Goal: Ask a question

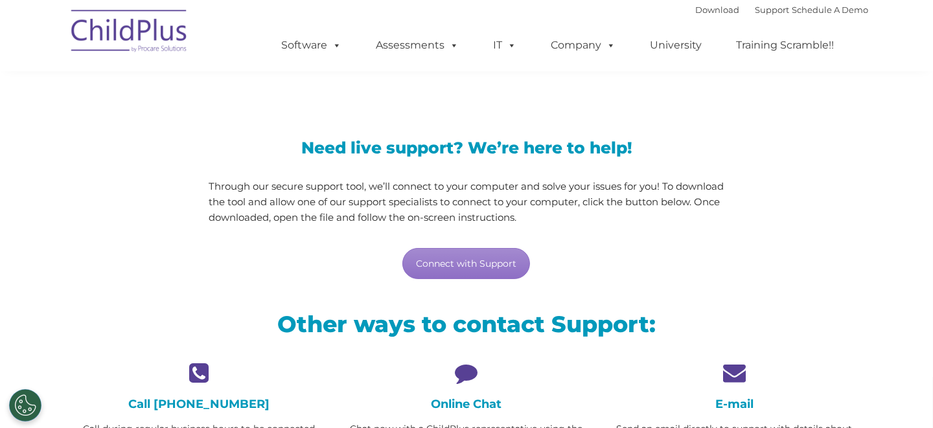
scroll to position [65, 0]
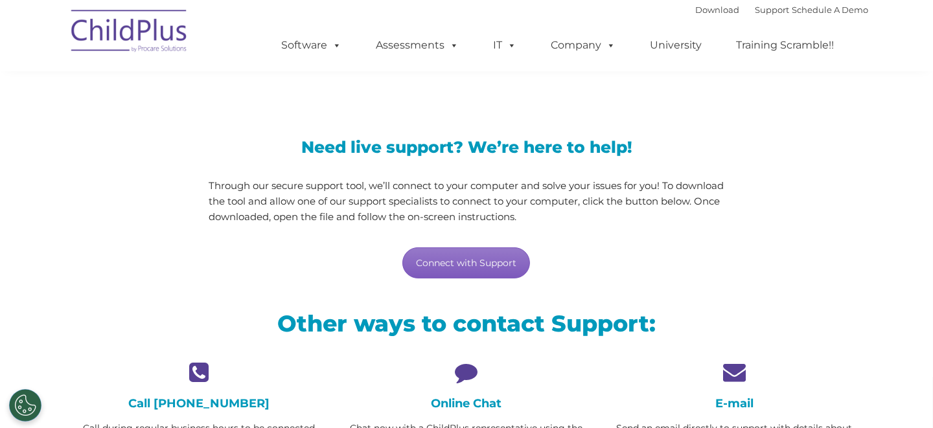
click at [471, 266] on link "Connect with Support" at bounding box center [467, 263] width 128 height 31
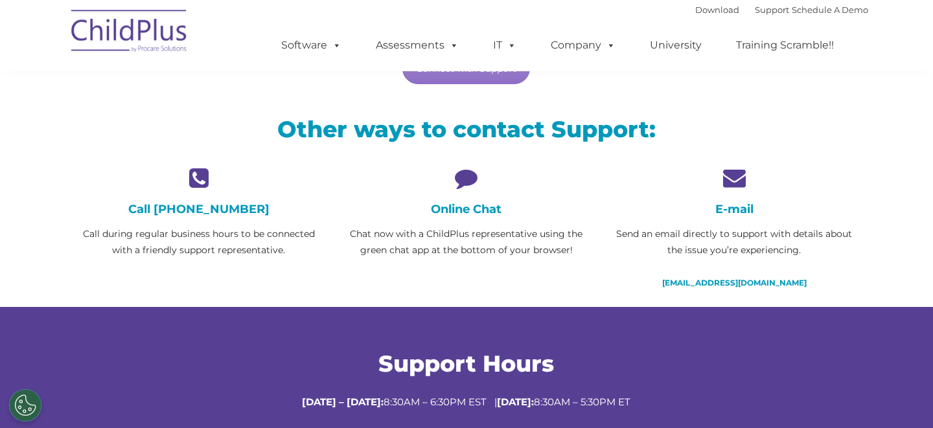
scroll to position [261, 0]
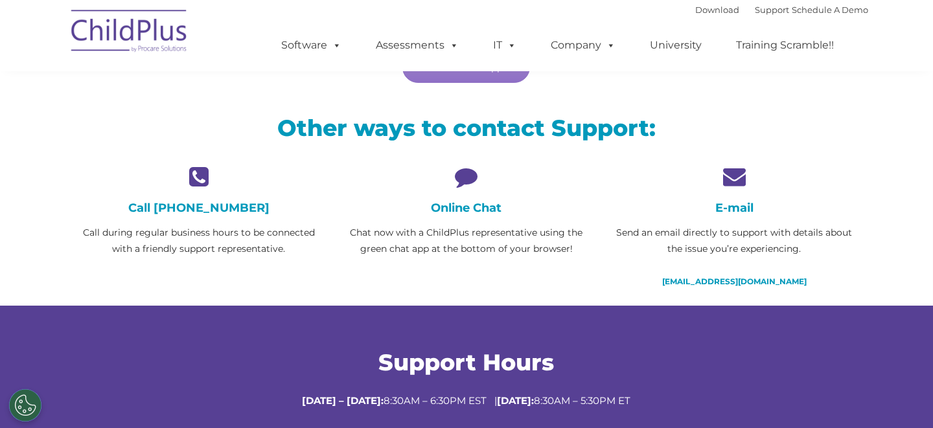
click at [464, 177] on icon at bounding box center [466, 176] width 248 height 23
click at [471, 178] on icon at bounding box center [466, 176] width 248 height 23
click at [454, 221] on div "Online Chat Chat now with a ChildPlus representative using the green chat app a…" at bounding box center [466, 211] width 248 height 92
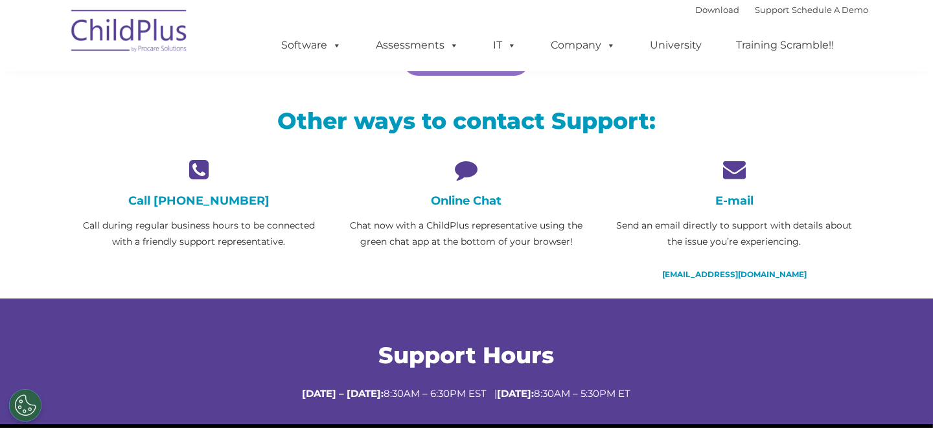
scroll to position [266, 0]
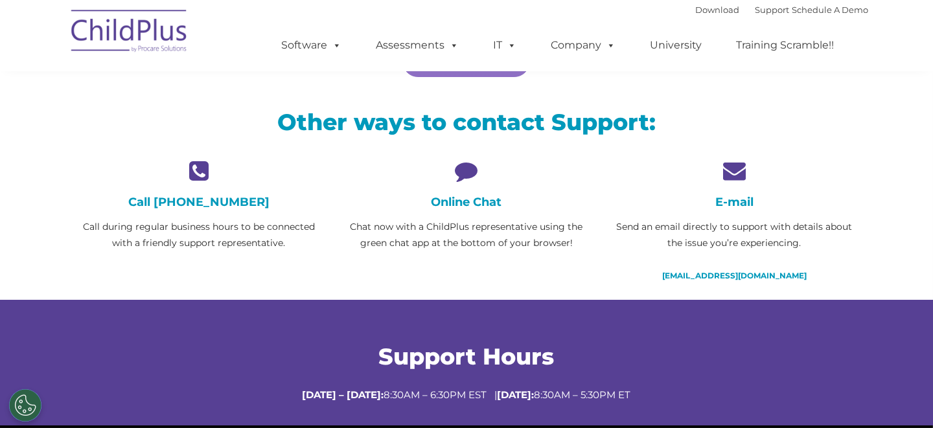
drag, startPoint x: 454, startPoint y: 236, endPoint x: 464, endPoint y: 193, distance: 44.6
click at [454, 229] on p "Chat now with a ChildPlus representative using the green chat app at the bottom…" at bounding box center [466, 235] width 248 height 32
click at [469, 211] on div "Online Chat Chat now with a ChildPlus representative using the green chat app a…" at bounding box center [466, 205] width 248 height 92
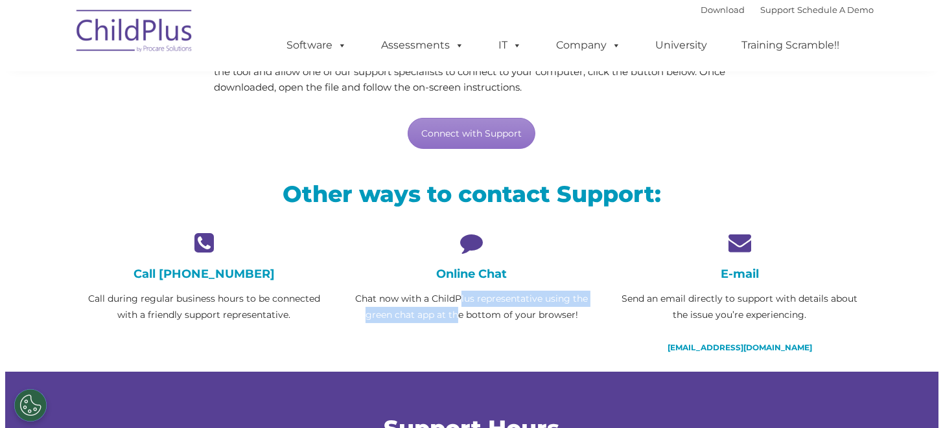
scroll to position [196, 0]
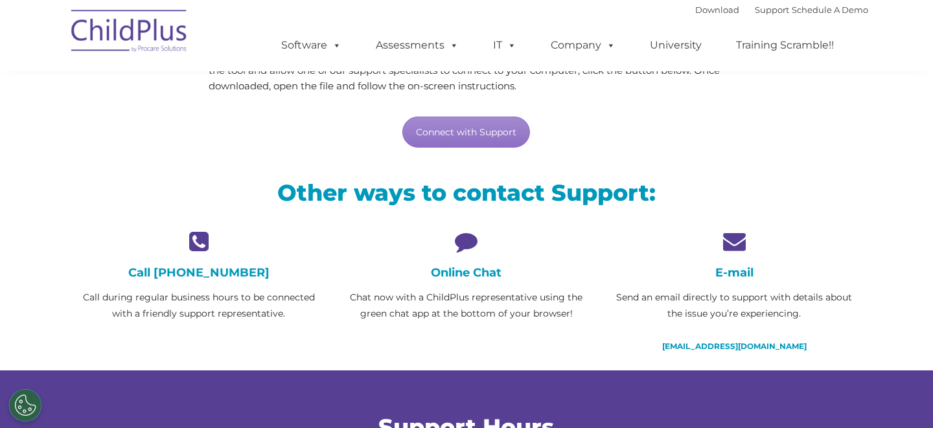
click at [473, 256] on div "Online Chat Chat now with a ChildPlus representative using the green chat app a…" at bounding box center [466, 276] width 248 height 92
click at [32, 408] on button "Cookies Settings" at bounding box center [25, 406] width 32 height 32
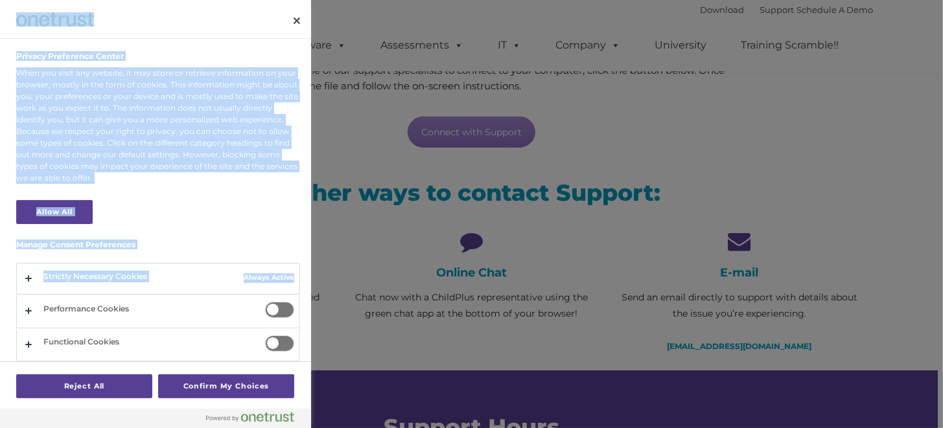
drag, startPoint x: 306, startPoint y: 279, endPoint x: 314, endPoint y: 366, distance: 87.2
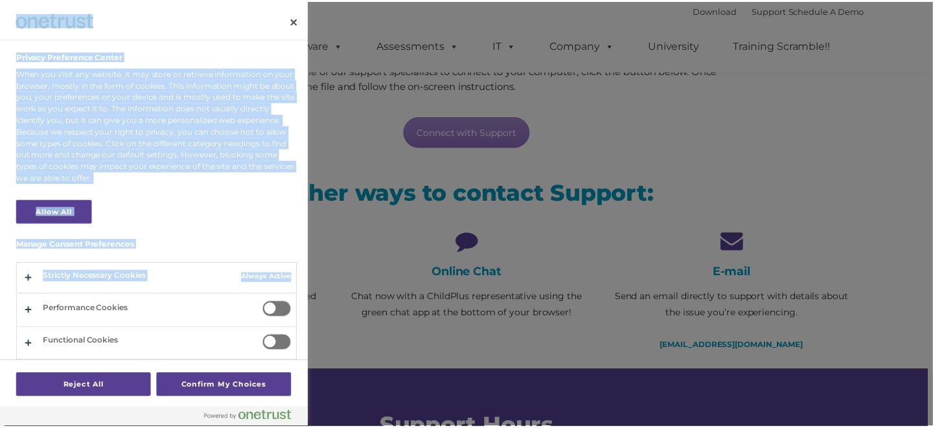
scroll to position [32, 0]
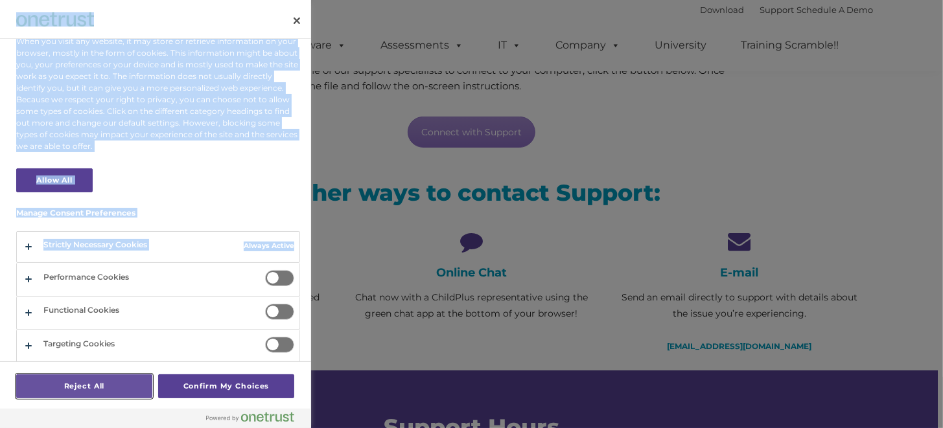
click at [108, 380] on button "Reject All" at bounding box center [84, 387] width 136 height 24
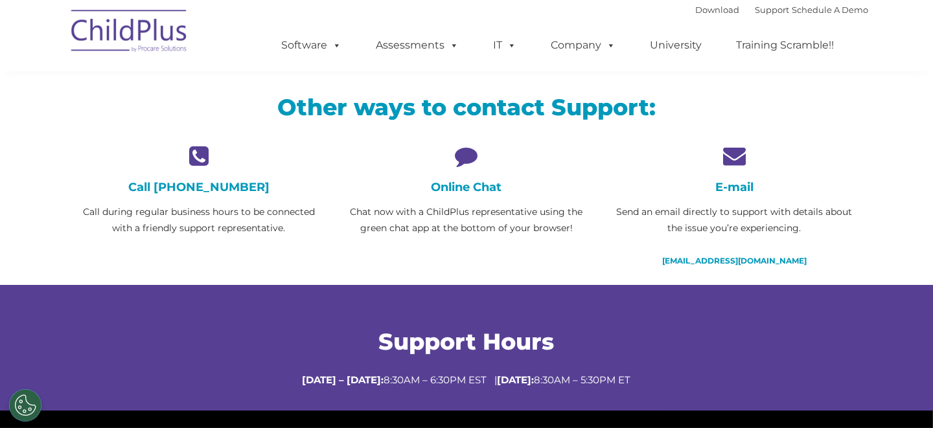
scroll to position [279, 0]
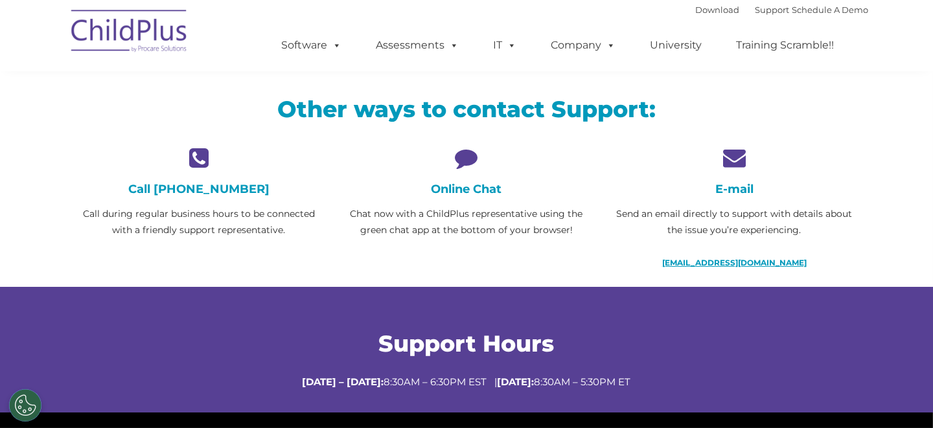
click at [747, 259] on link "[EMAIL_ADDRESS][DOMAIN_NAME]" at bounding box center [734, 263] width 145 height 10
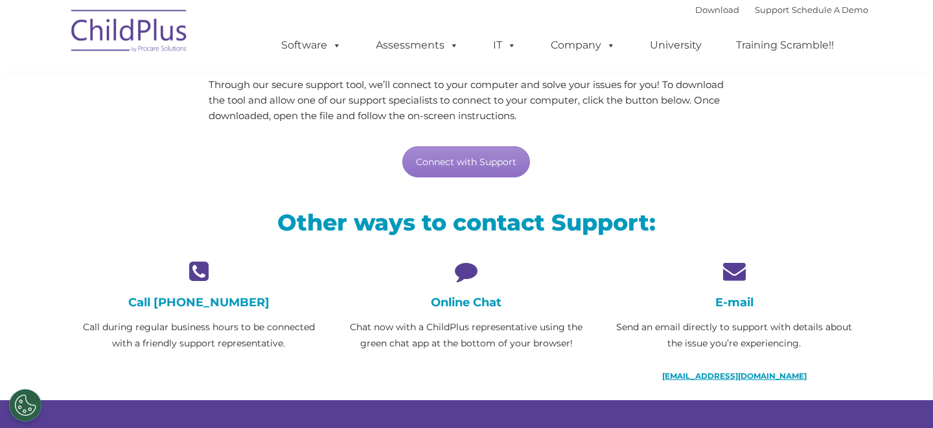
scroll to position [165, 0]
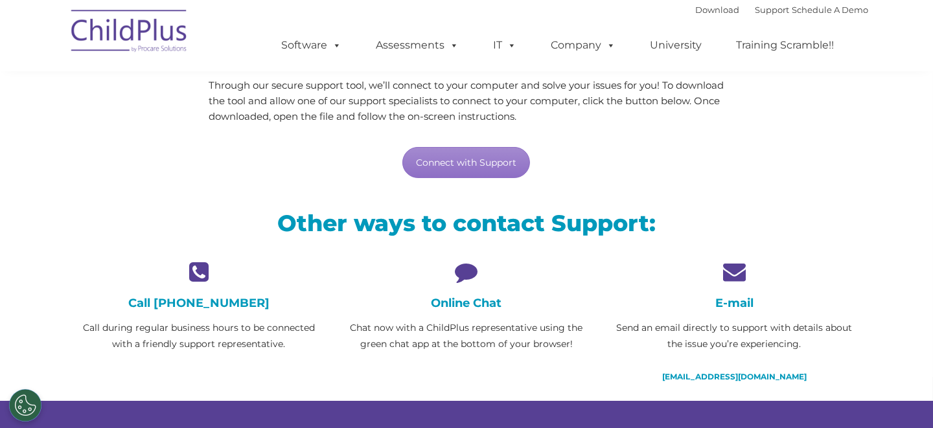
click at [474, 270] on icon at bounding box center [466, 272] width 248 height 23
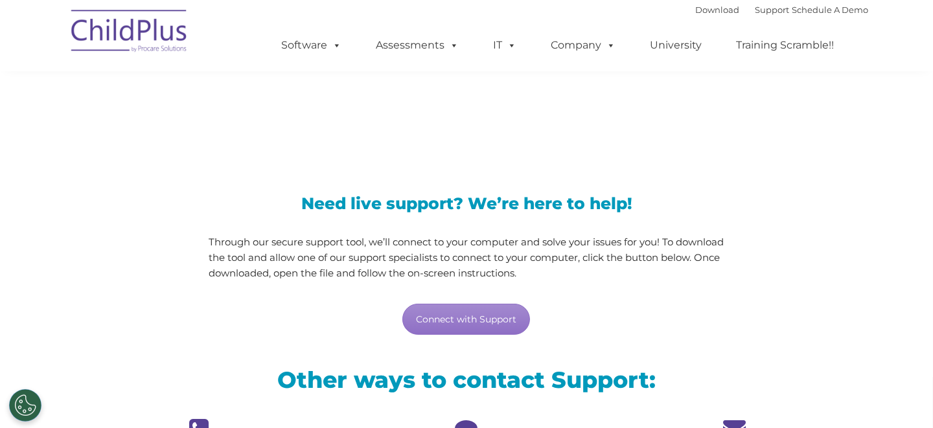
scroll to position [0, 0]
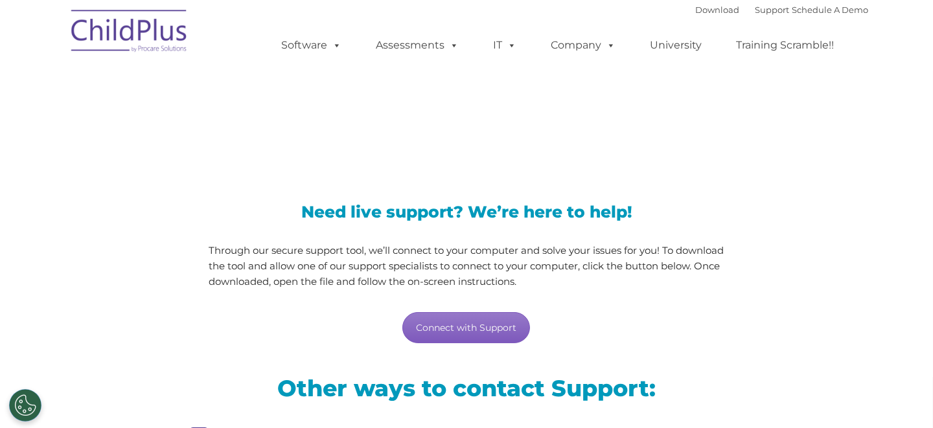
click at [470, 319] on link "Connect with Support" at bounding box center [467, 327] width 128 height 31
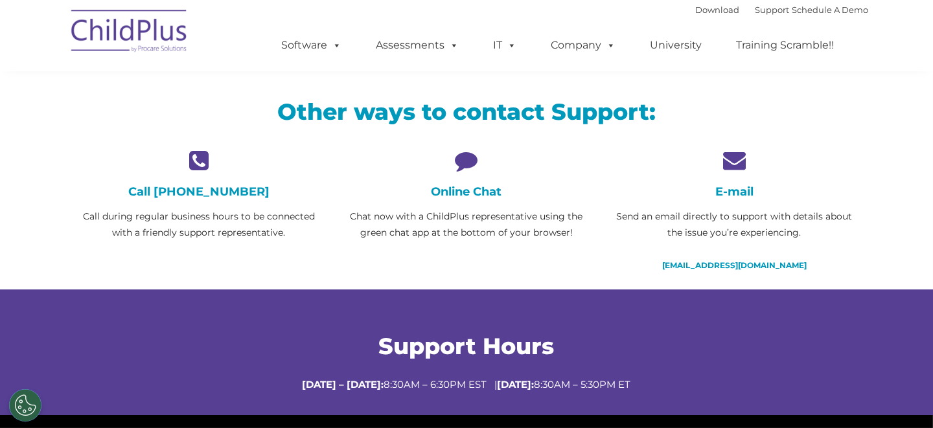
scroll to position [278, 0]
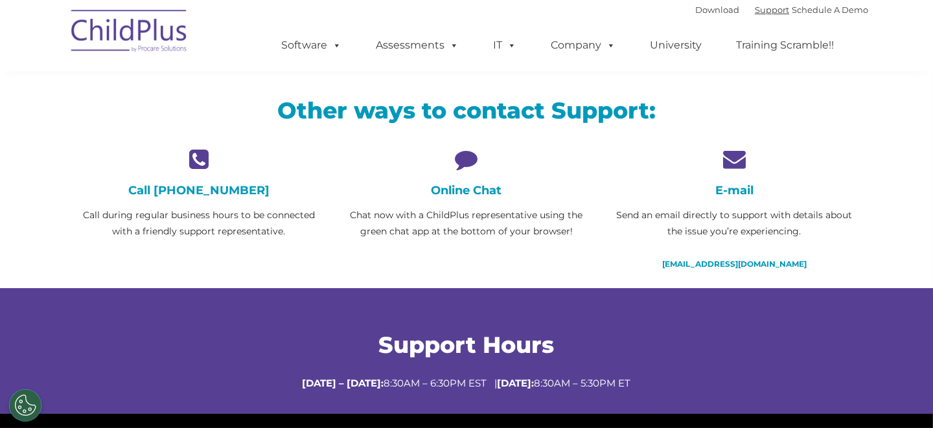
click at [755, 8] on link "Support" at bounding box center [772, 10] width 34 height 10
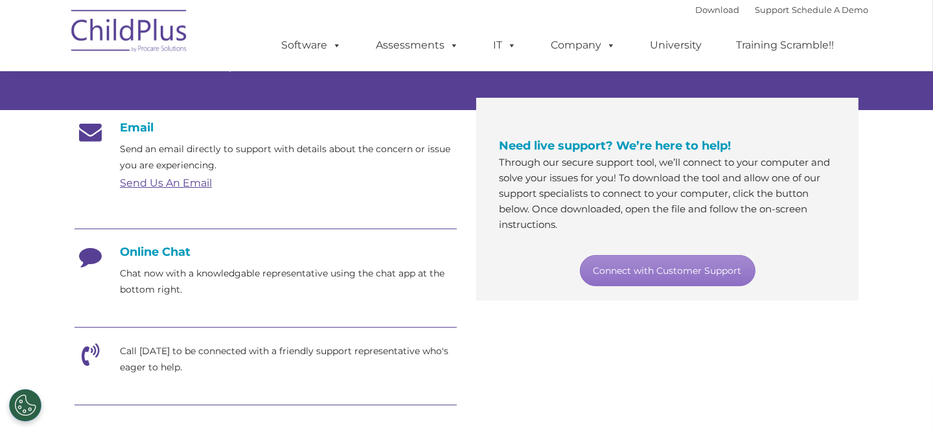
scroll to position [196, 0]
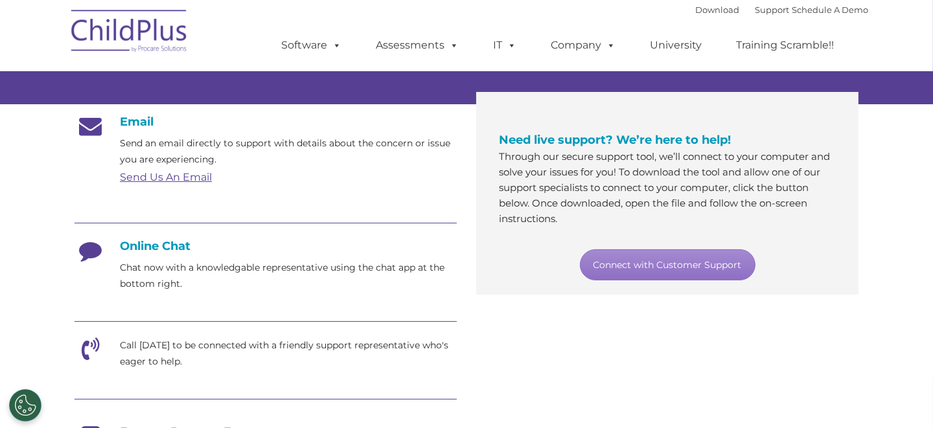
click at [169, 246] on h4 "Online Chat" at bounding box center [266, 246] width 382 height 14
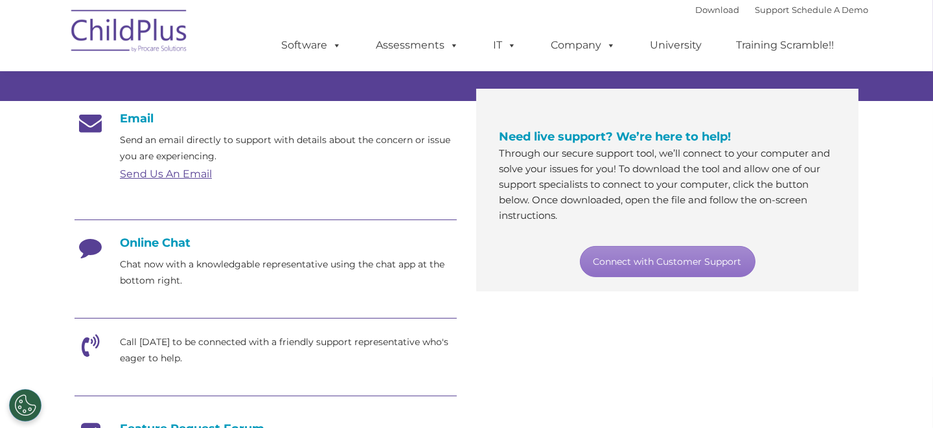
scroll to position [197, 0]
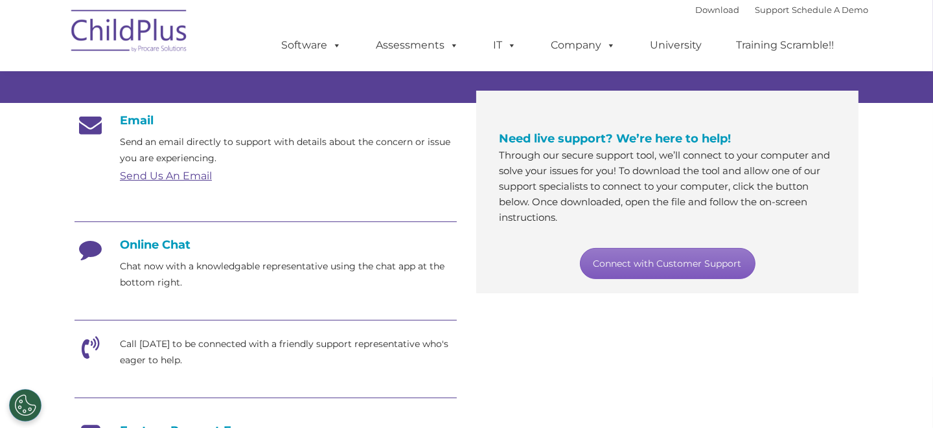
click at [688, 261] on link "Connect with Customer Support" at bounding box center [668, 263] width 176 height 31
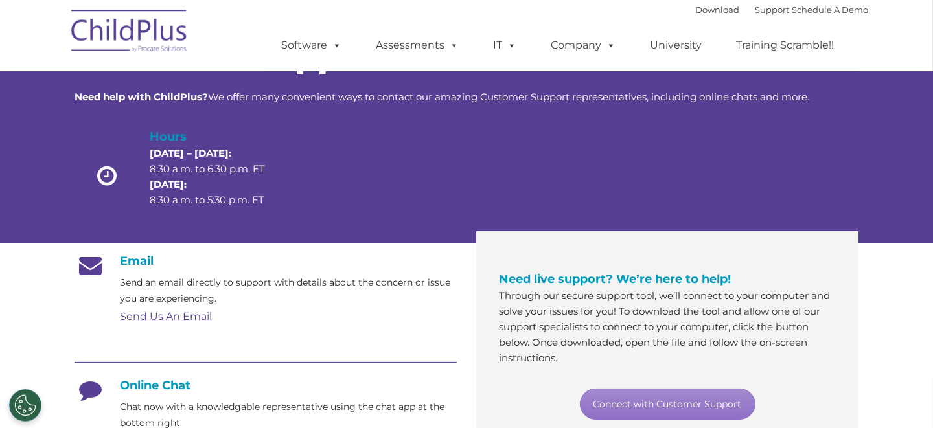
scroll to position [46, 0]
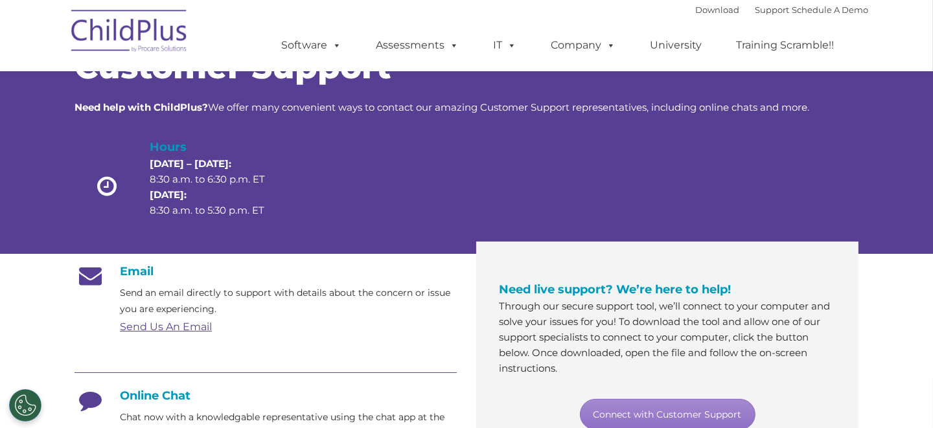
click at [162, 327] on link "Send Us An Email" at bounding box center [166, 327] width 92 height 12
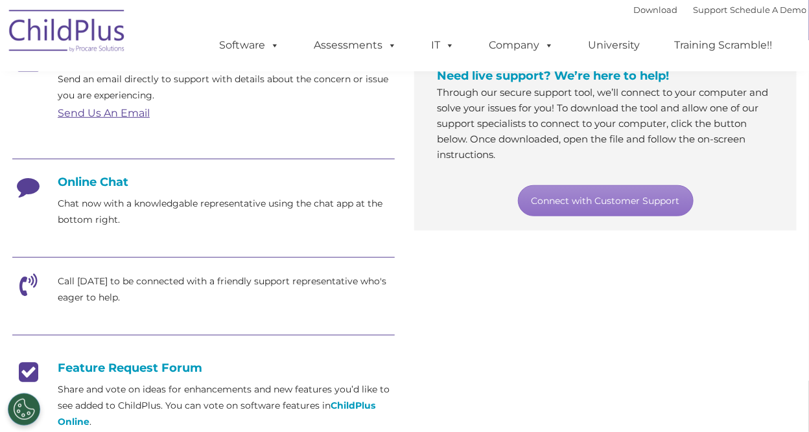
scroll to position [261, 0]
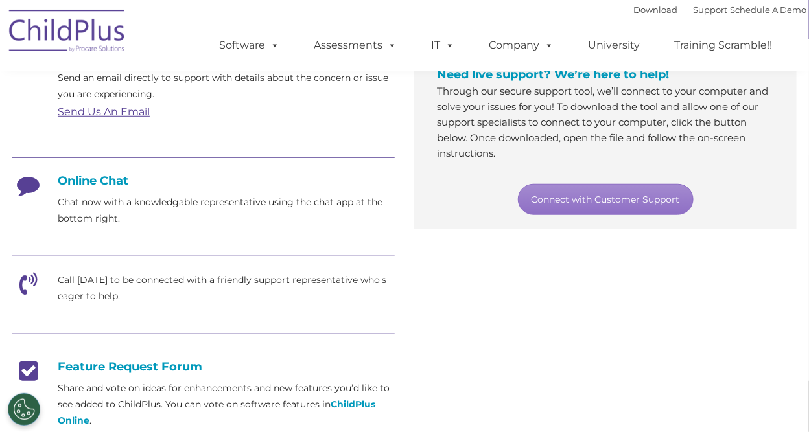
click at [170, 203] on p "Chat now with a knowledgable representative using the chat app at the bottom ri…" at bounding box center [226, 210] width 337 height 32
click at [99, 221] on p "Chat now with a knowledgable representative using the chat app at the bottom ri…" at bounding box center [226, 210] width 337 height 32
click at [99, 185] on h4 "Online Chat" at bounding box center [203, 181] width 382 height 14
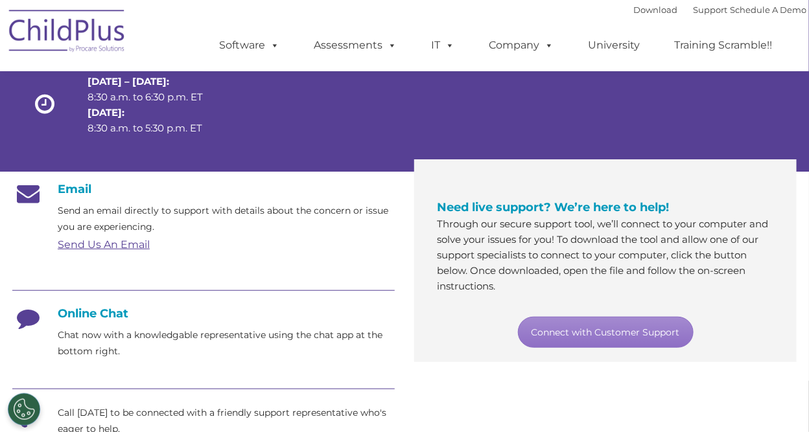
scroll to position [129, 0]
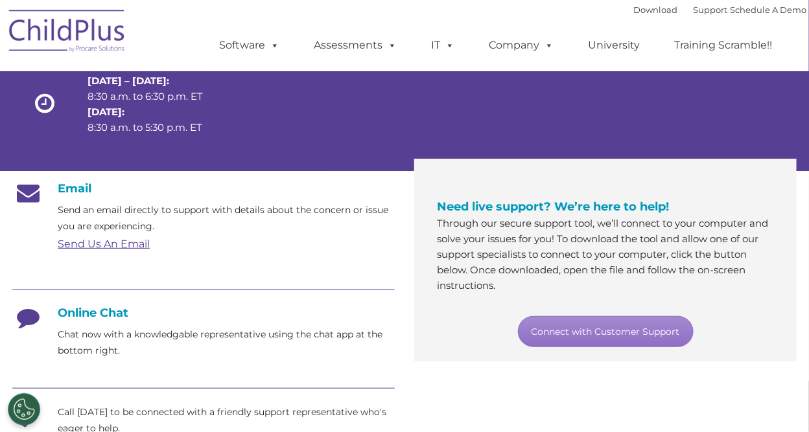
click at [103, 244] on link "Send Us An Email" at bounding box center [104, 244] width 92 height 12
